Goal: Information Seeking & Learning: Learn about a topic

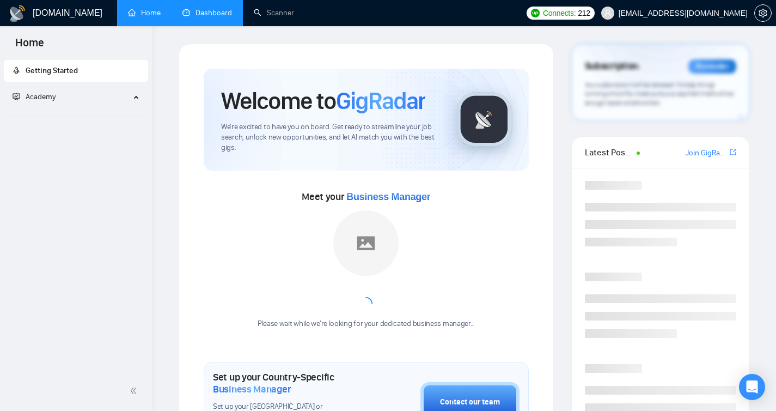
click at [205, 15] on link "Dashboard" at bounding box center [208, 12] width 50 height 9
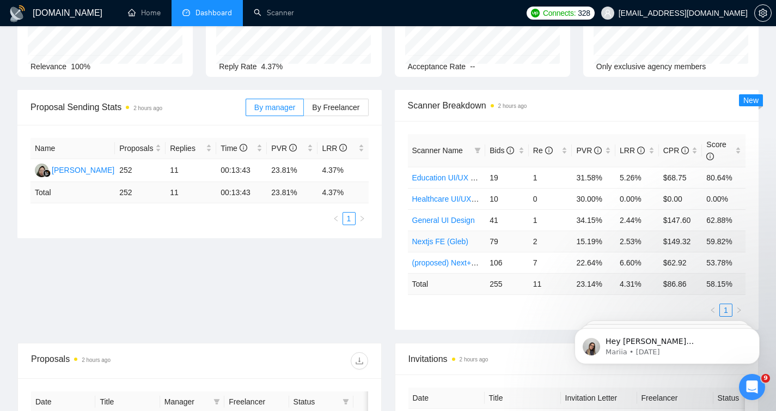
scroll to position [102, 0]
drag, startPoint x: 604, startPoint y: 217, endPoint x: 577, endPoint y: 222, distance: 27.7
click at [577, 222] on td "34.15%" at bounding box center [594, 219] width 44 height 21
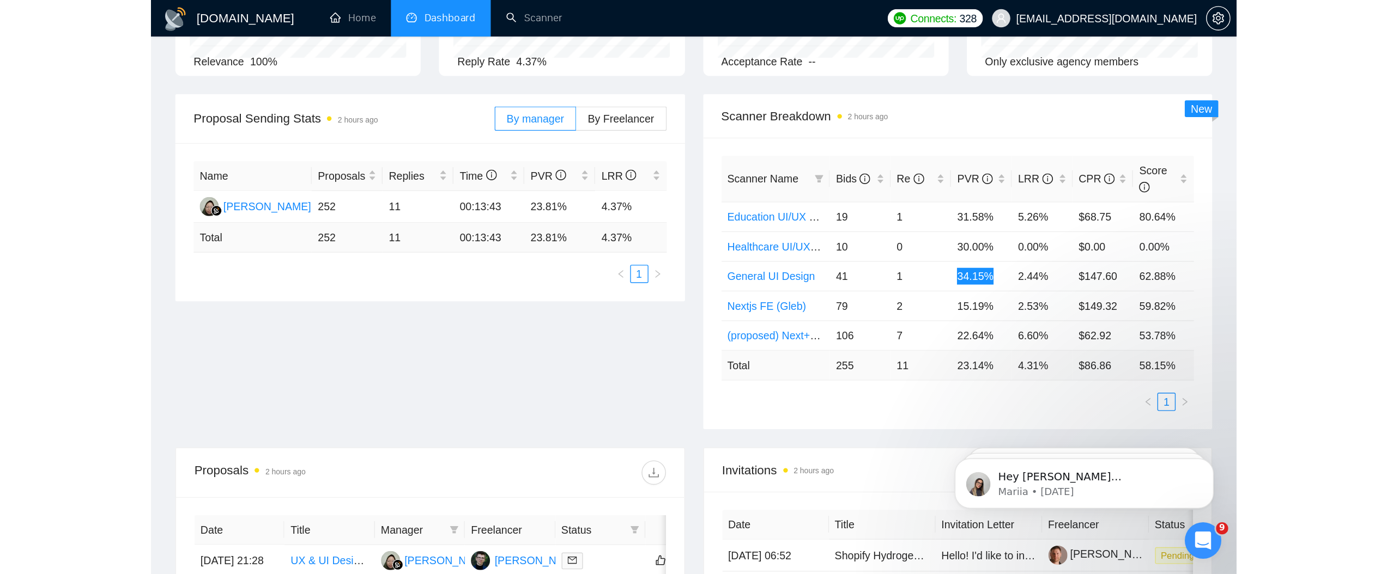
scroll to position [124, 0]
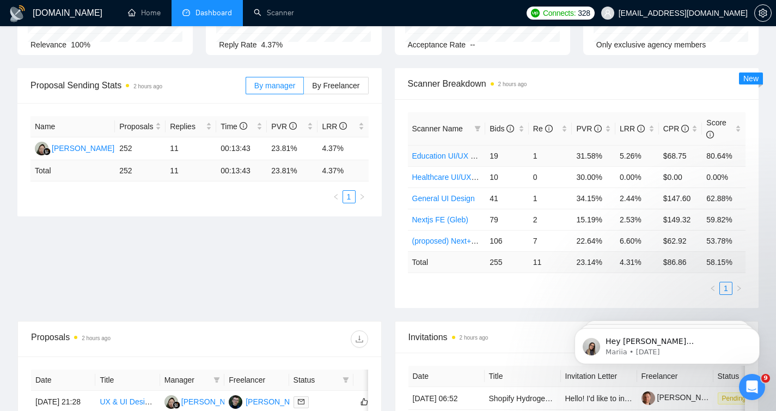
click at [587, 155] on td "31.58%" at bounding box center [594, 155] width 44 height 21
click at [630, 197] on td "2.44%" at bounding box center [638, 197] width 44 height 21
click at [490, 195] on td "41" at bounding box center [507, 197] width 44 height 21
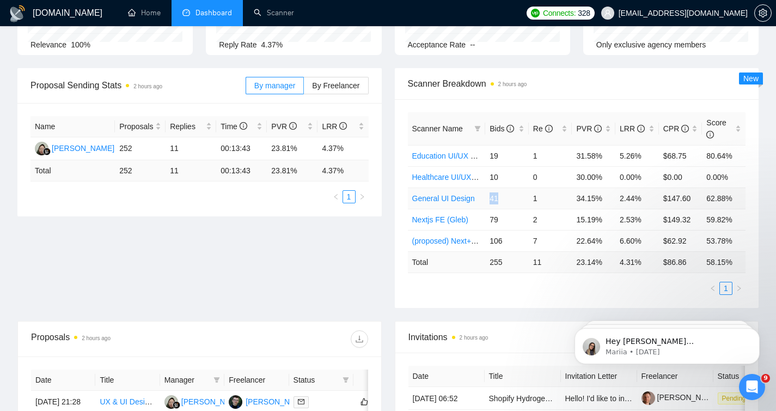
click at [490, 195] on td "41" at bounding box center [507, 197] width 44 height 21
click at [538, 200] on td "1" at bounding box center [551, 197] width 44 height 21
click at [591, 197] on td "34.15%" at bounding box center [594, 197] width 44 height 21
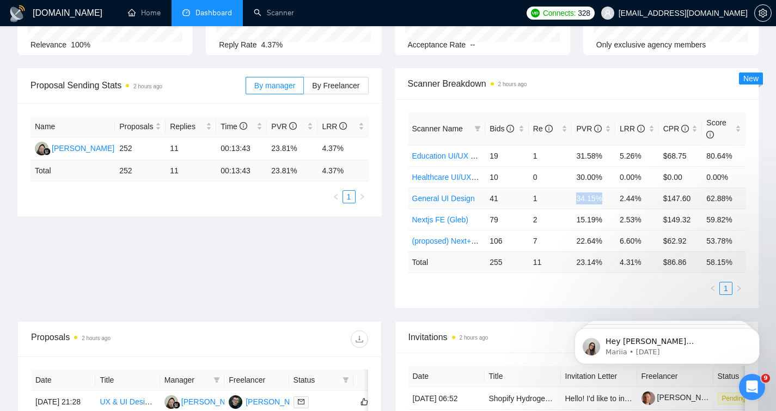
click at [591, 197] on td "34.15%" at bounding box center [594, 197] width 44 height 21
click at [678, 198] on td "$147.60" at bounding box center [681, 197] width 44 height 21
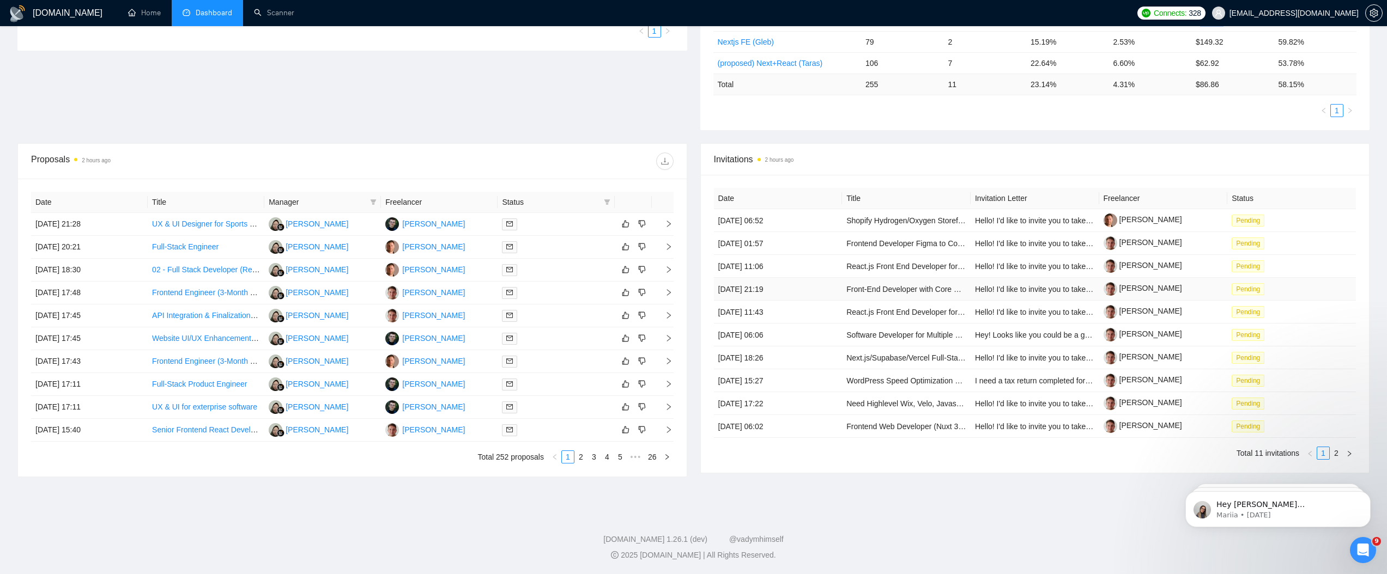
scroll to position [289, 0]
click at [582, 410] on link "2" at bounding box center [581, 457] width 12 height 12
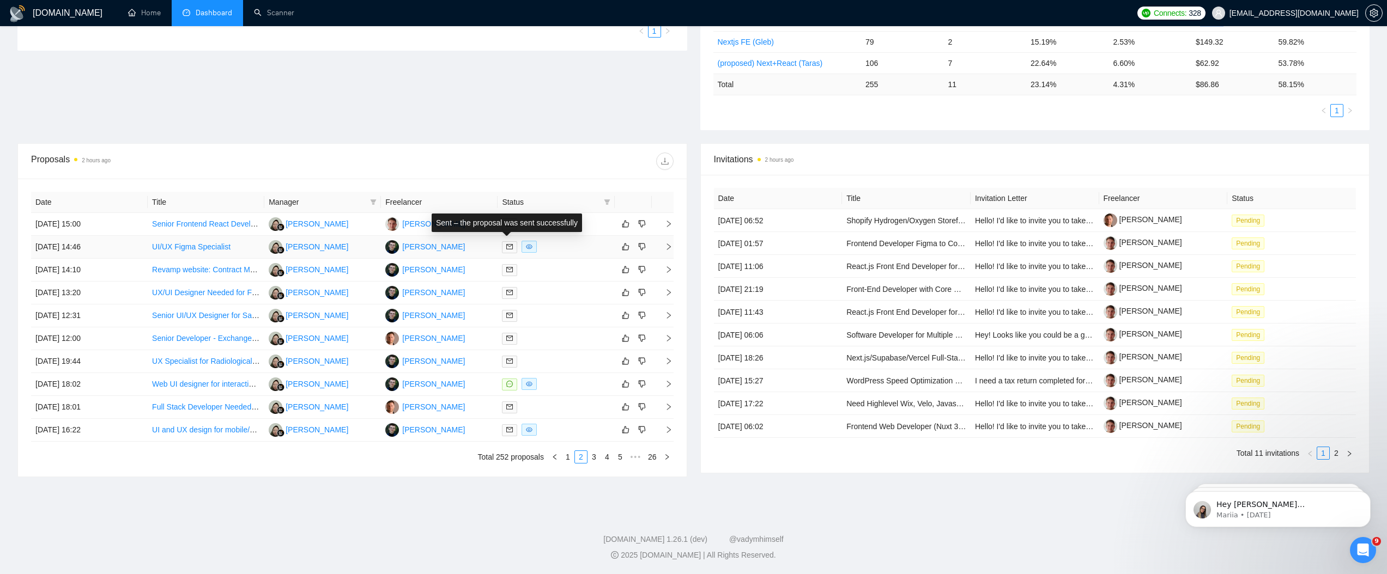
click at [508, 248] on icon "mail" at bounding box center [509, 247] width 7 height 7
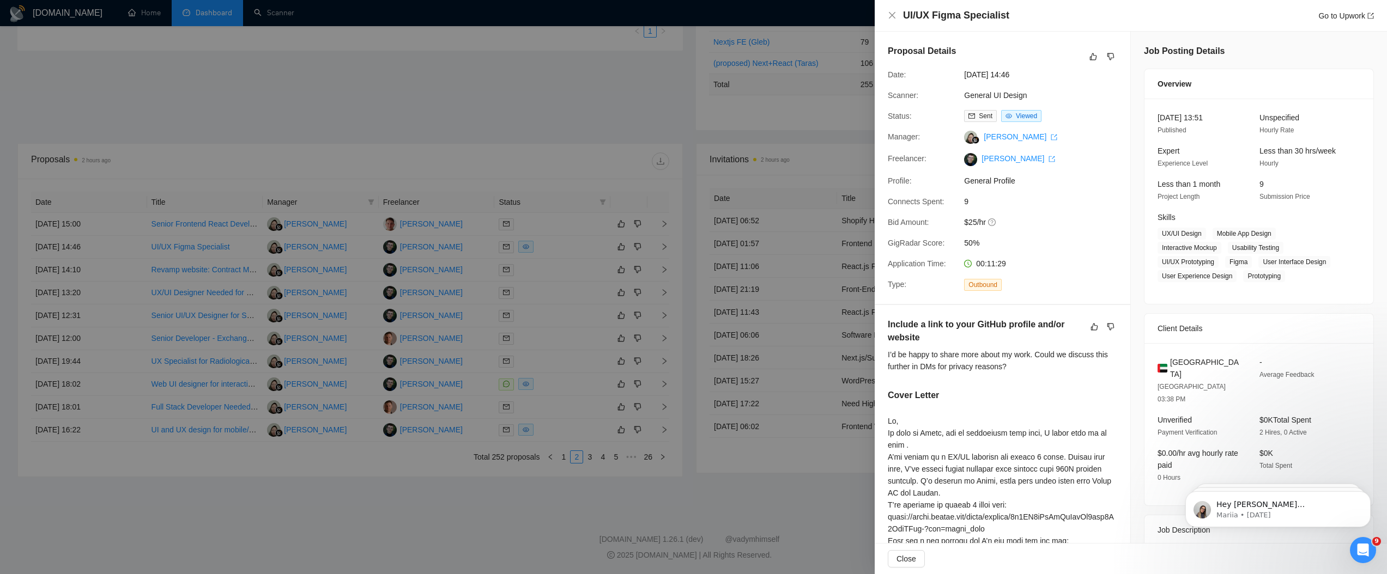
scroll to position [168, 0]
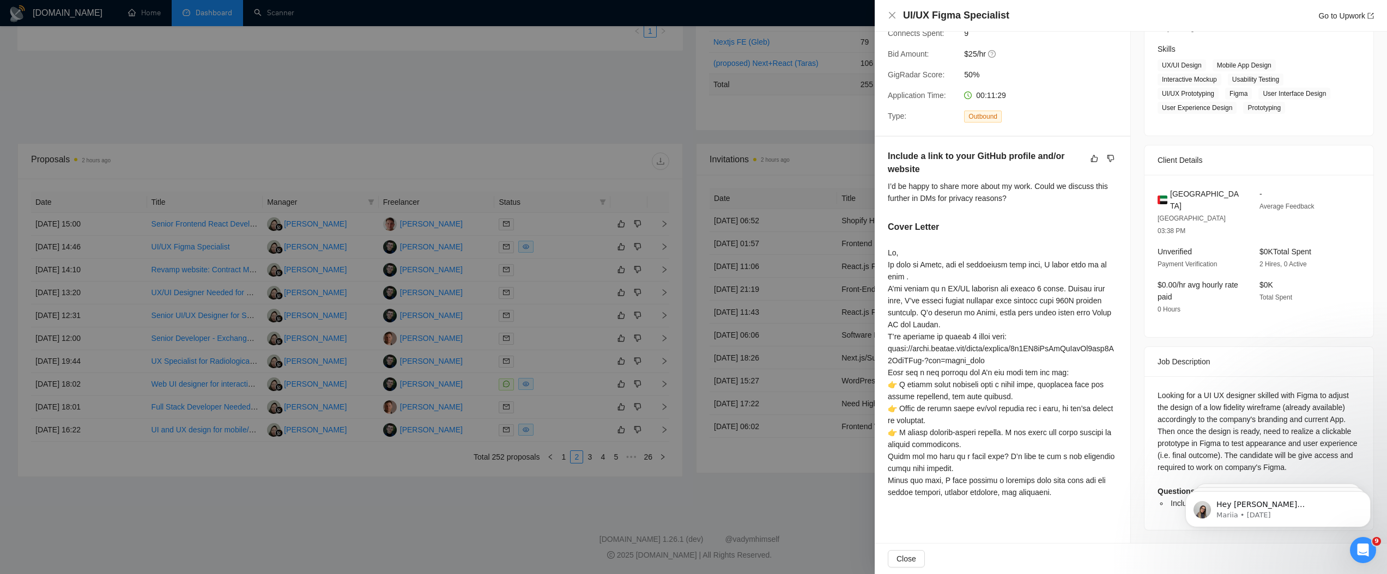
click at [687, 319] on div at bounding box center [693, 287] width 1387 height 574
